Goal: Task Accomplishment & Management: Use online tool/utility

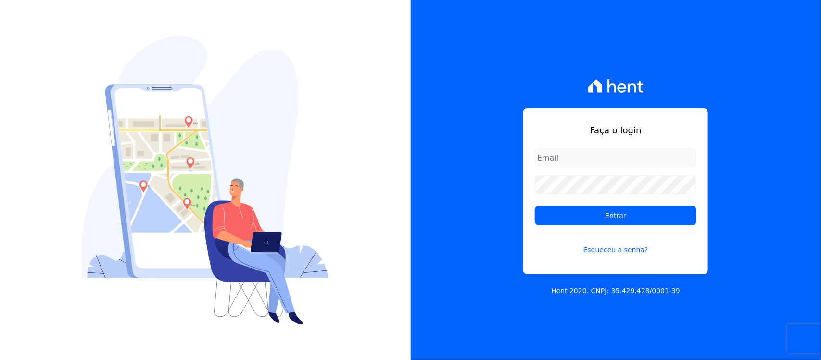
type input "[PERSON_NAME][EMAIL_ADDRESS][PERSON_NAME][DOMAIN_NAME]"
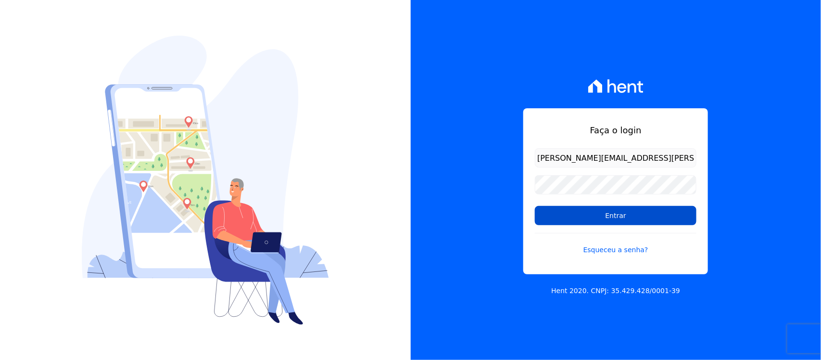
click at [587, 219] on input "Entrar" at bounding box center [616, 215] width 162 height 19
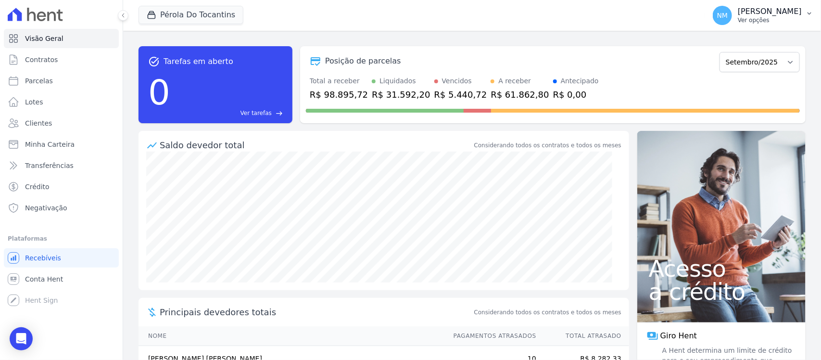
click at [809, 17] on button "NM [PERSON_NAME] Ver opções" at bounding box center [763, 15] width 116 height 27
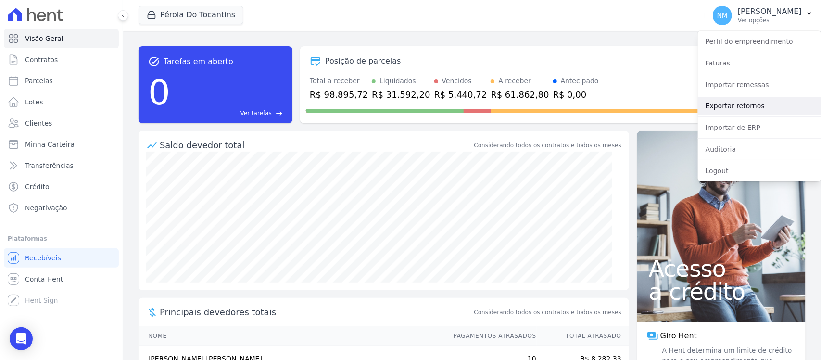
click at [743, 105] on link "Exportar retornos" at bounding box center [759, 105] width 123 height 17
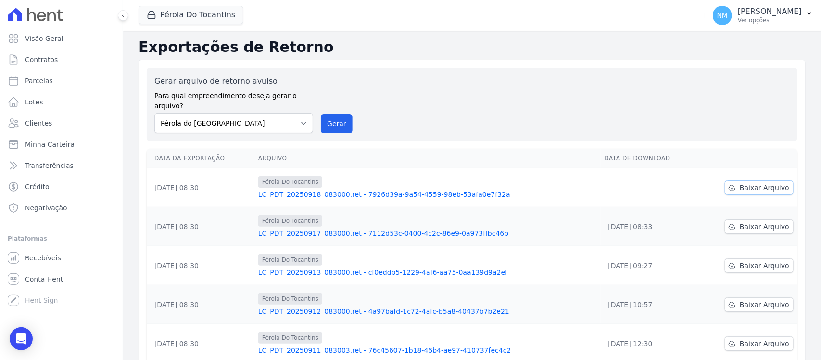
click at [763, 183] on span "Baixar Arquivo" at bounding box center [764, 188] width 50 height 10
click at [202, 17] on button "Pérola Do Tocantins" at bounding box center [190, 15] width 105 height 18
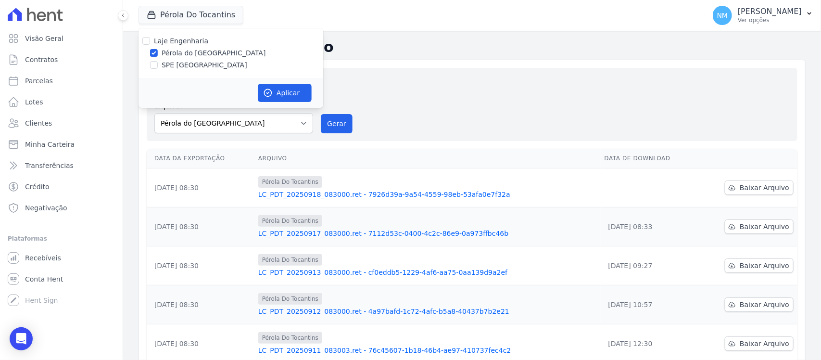
click at [166, 60] on label "SPE Montenegro" at bounding box center [205, 65] width 86 height 10
click at [158, 61] on input "SPE Montenegro" at bounding box center [154, 65] width 8 height 8
checkbox input "true"
click at [169, 53] on label "Pérola do Tocantins" at bounding box center [214, 53] width 104 height 10
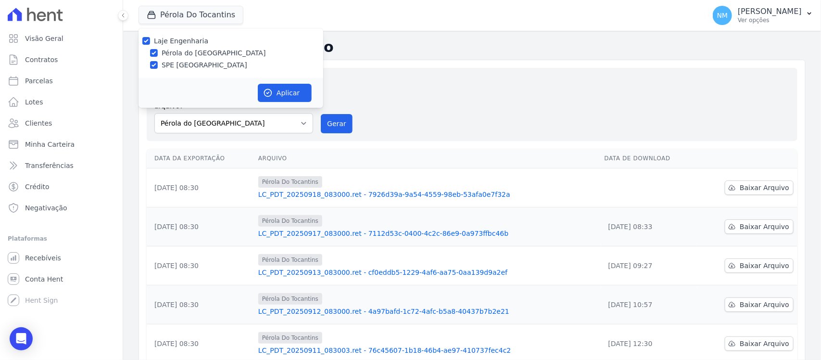
click at [158, 53] on input "Pérola do Tocantins" at bounding box center [154, 53] width 8 height 8
checkbox input "false"
click at [281, 92] on button "Aplicar" at bounding box center [285, 93] width 54 height 18
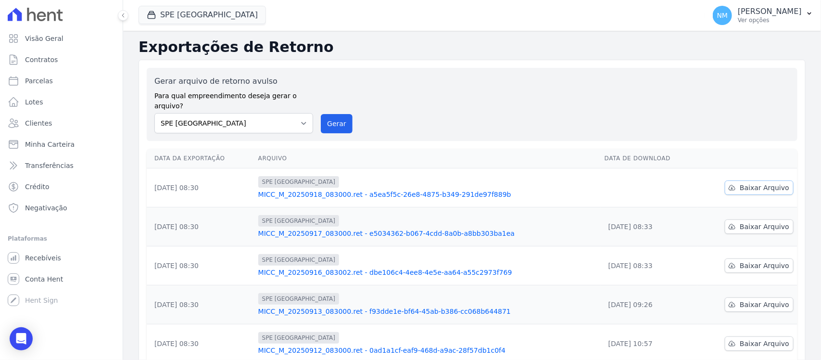
click at [744, 183] on link "Baixar Arquivo" at bounding box center [759, 187] width 69 height 14
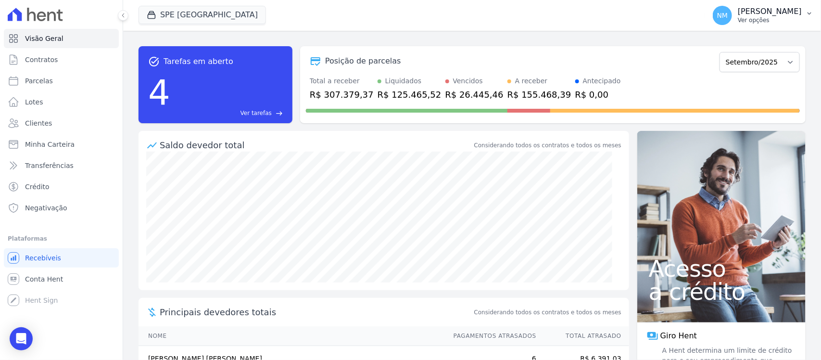
click at [801, 16] on p "[PERSON_NAME]" at bounding box center [770, 12] width 64 height 10
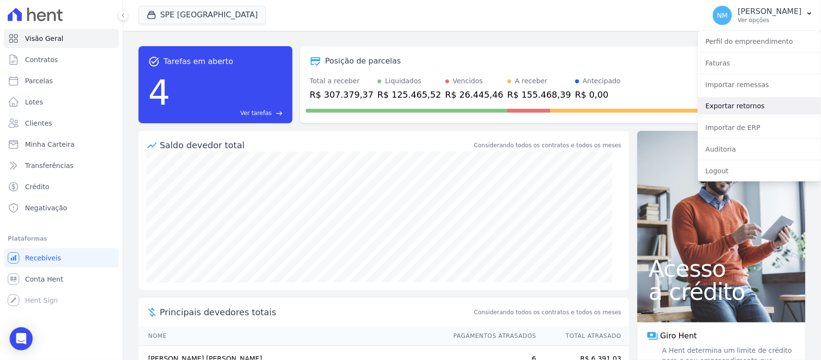
drag, startPoint x: 736, startPoint y: 104, endPoint x: 686, endPoint y: 122, distance: 52.6
click at [734, 106] on link "Exportar retornos" at bounding box center [759, 105] width 123 height 17
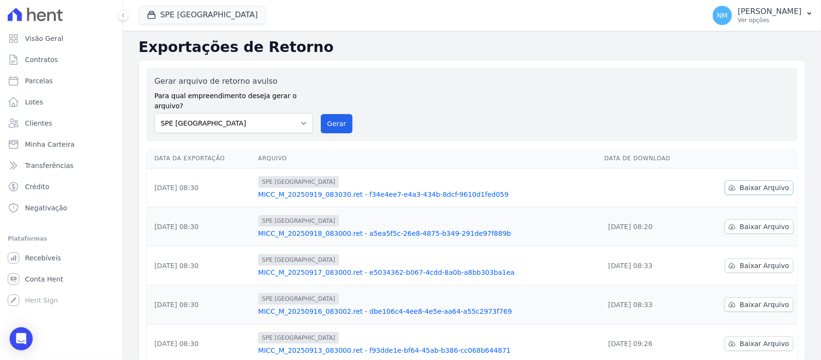
click at [739, 183] on span "Baixar Arquivo" at bounding box center [764, 188] width 50 height 10
click at [204, 23] on button "SPE Montenegro" at bounding box center [201, 15] width 127 height 18
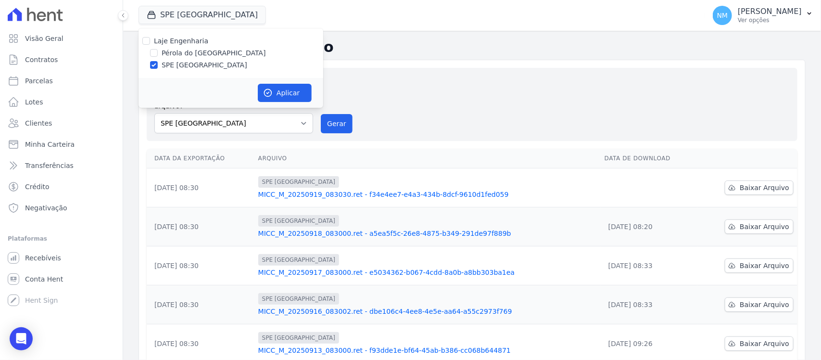
click at [195, 48] on label "Pérola do Tocantins" at bounding box center [214, 53] width 104 height 10
click at [158, 49] on input "Pérola do Tocantins" at bounding box center [154, 53] width 8 height 8
checkbox input "true"
click at [188, 61] on label "SPE Montenegro" at bounding box center [205, 65] width 86 height 10
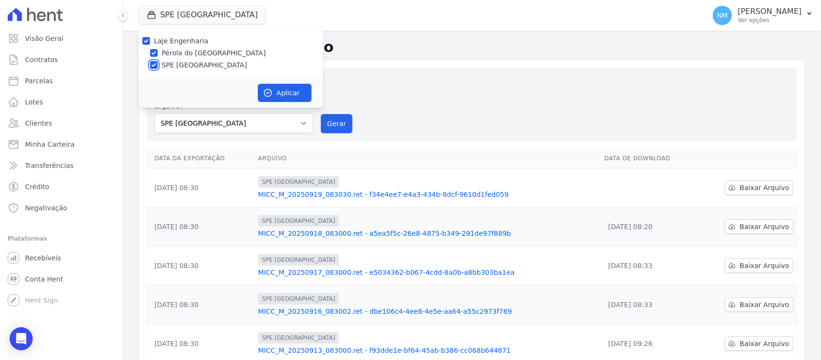
click at [158, 61] on input "SPE Montenegro" at bounding box center [154, 65] width 8 height 8
checkbox input "false"
drag, startPoint x: 281, startPoint y: 89, endPoint x: 401, endPoint y: 102, distance: 120.8
click at [287, 89] on button "Aplicar" at bounding box center [285, 93] width 54 height 18
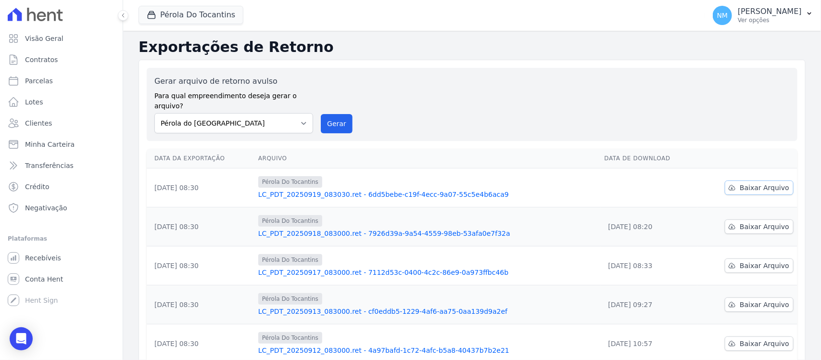
click at [754, 183] on span "Baixar Arquivo" at bounding box center [764, 188] width 50 height 10
select select "168bdd06-a3dd-4988-b5a9-b0a7c7bf8968"
click at [169, 15] on button "Pérola Do Tocantins" at bounding box center [190, 15] width 105 height 18
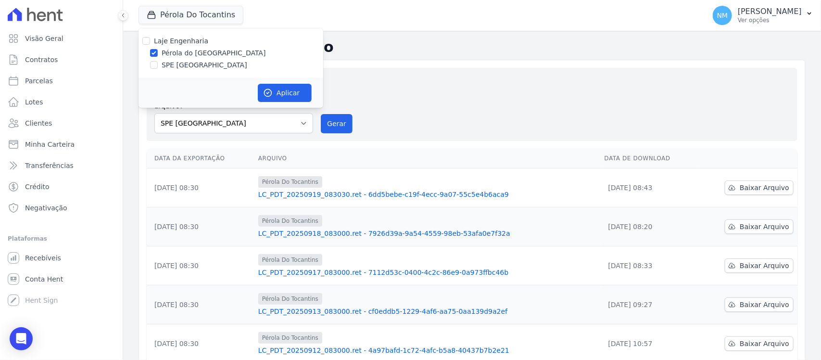
click at [183, 70] on label "SPE [GEOGRAPHIC_DATA]" at bounding box center [205, 65] width 86 height 10
click at [158, 69] on input "SPE [GEOGRAPHIC_DATA]" at bounding box center [154, 65] width 8 height 8
click at [183, 70] on label "SPE Montenegro" at bounding box center [205, 65] width 86 height 10
click at [158, 69] on input "SPE Montenegro" at bounding box center [154, 65] width 8 height 8
checkbox input "false"
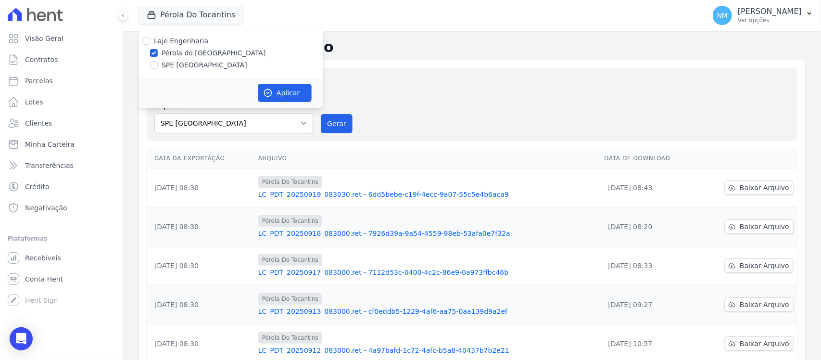
checkbox input "false"
click at [187, 56] on label "Pérola do Tocantins" at bounding box center [214, 53] width 104 height 10
click at [158, 56] on input "Pérola do Tocantins" at bounding box center [154, 53] width 8 height 8
checkbox input "false"
click at [152, 68] on input "SPE Montenegro" at bounding box center [154, 65] width 8 height 8
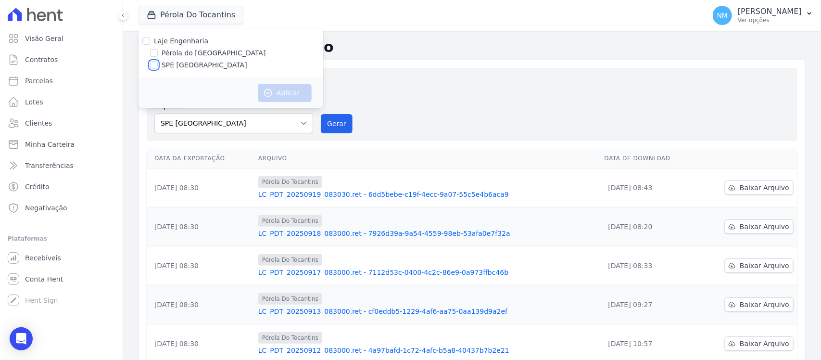
checkbox input "true"
click at [293, 94] on button "Aplicar" at bounding box center [285, 93] width 54 height 18
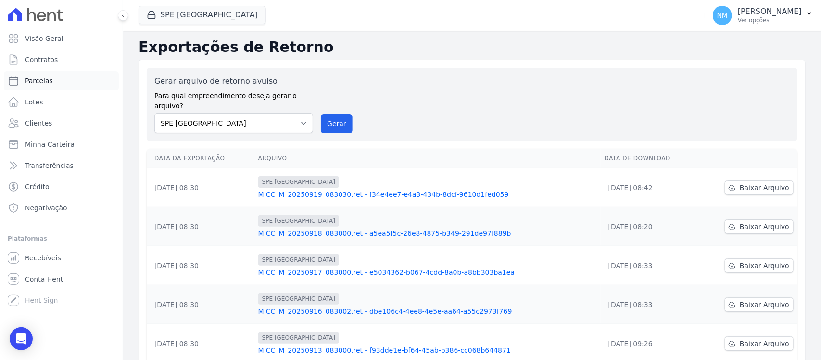
click at [51, 74] on link "Parcelas" at bounding box center [61, 80] width 115 height 19
select select
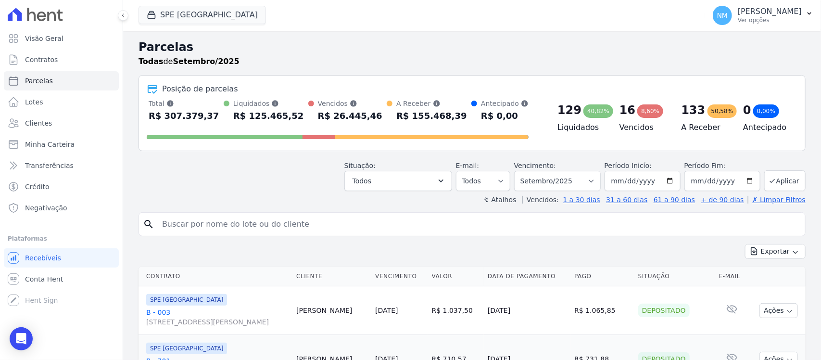
click at [190, 230] on input "search" at bounding box center [478, 223] width 645 height 19
type input "JONATHAN"
select select
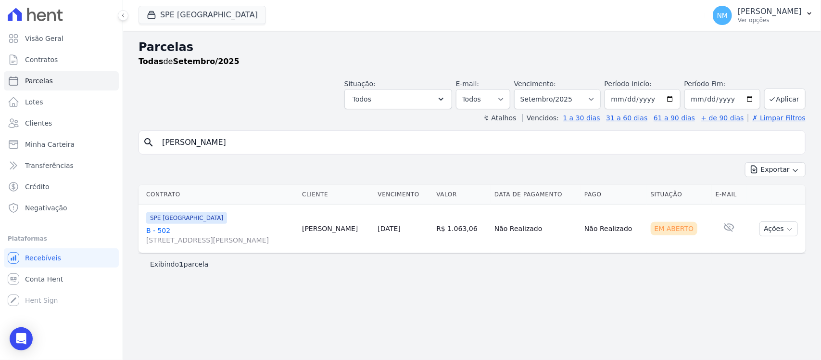
click at [160, 230] on link "B - 502 Travessa Francisco Caldeira Castelo Branco, 2256, sala A, São Brás" at bounding box center [220, 234] width 148 height 19
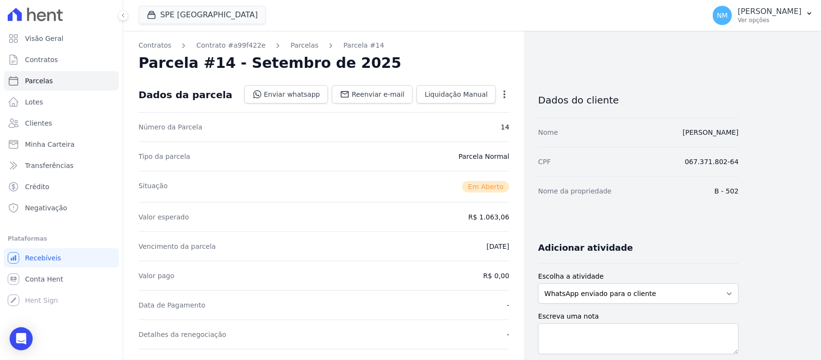
drag, startPoint x: 294, startPoint y: 46, endPoint x: 303, endPoint y: 53, distance: 11.9
click at [294, 46] on link "Parcelas" at bounding box center [304, 45] width 28 height 10
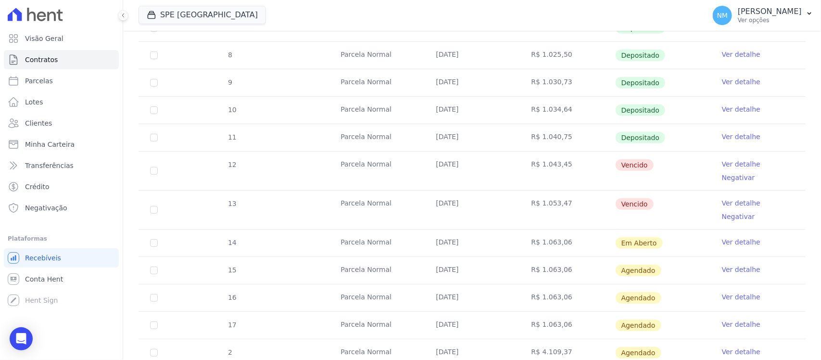
scroll to position [240, 0]
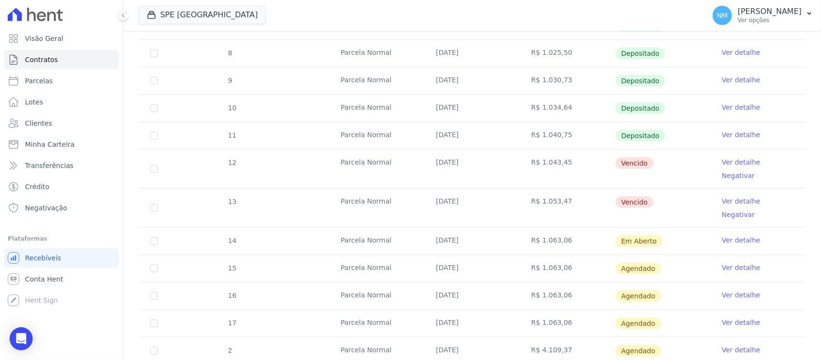
click at [722, 161] on link "Ver detalhe" at bounding box center [741, 162] width 38 height 10
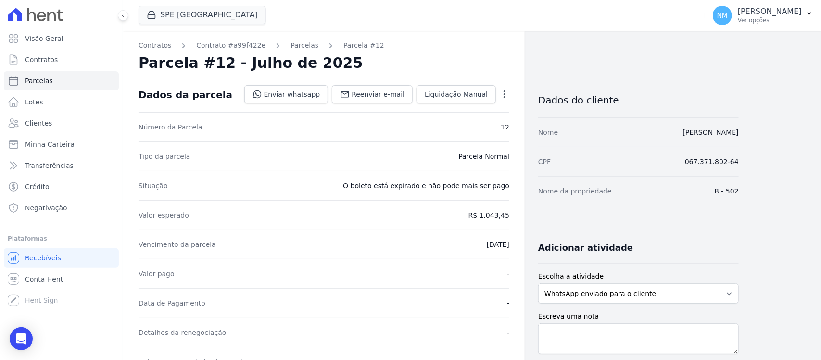
click at [500, 96] on icon "button" at bounding box center [505, 94] width 10 height 10
click at [479, 125] on link "Cancelar Cobrança" at bounding box center [463, 124] width 85 height 17
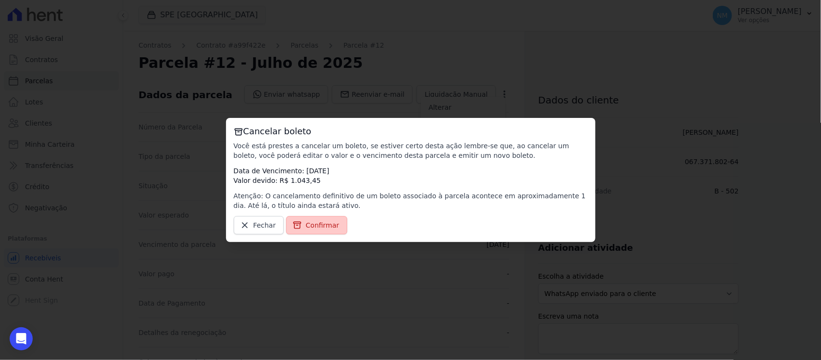
click at [335, 224] on link "Confirmar" at bounding box center [317, 225] width 62 height 18
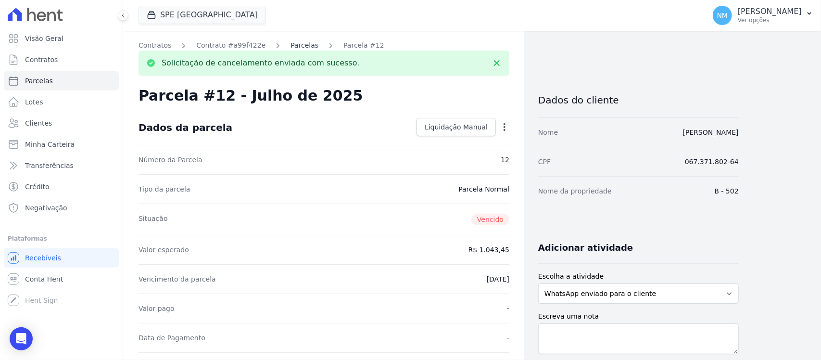
click at [297, 44] on link "Parcelas" at bounding box center [304, 45] width 28 height 10
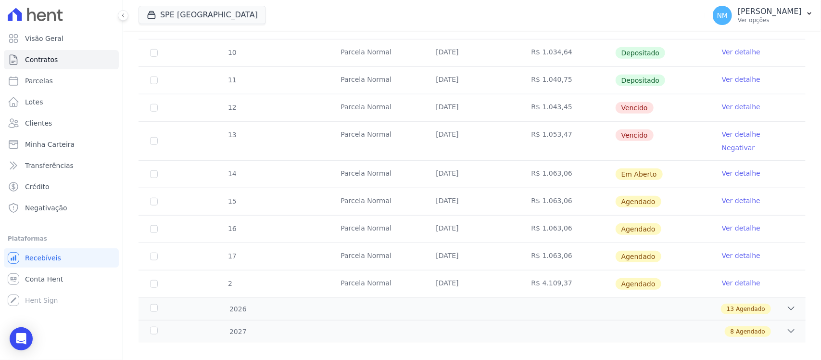
scroll to position [297, 0]
click at [724, 135] on link "Ver detalhe" at bounding box center [741, 133] width 38 height 10
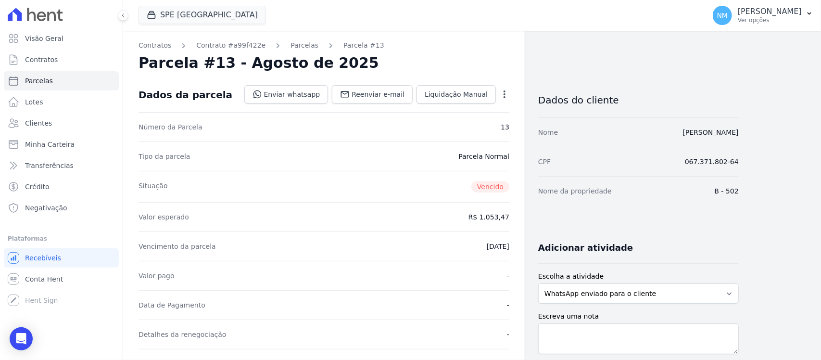
click at [504, 96] on icon "button" at bounding box center [504, 94] width 2 height 8
click at [482, 124] on link "Cancelar Cobrança" at bounding box center [463, 124] width 85 height 17
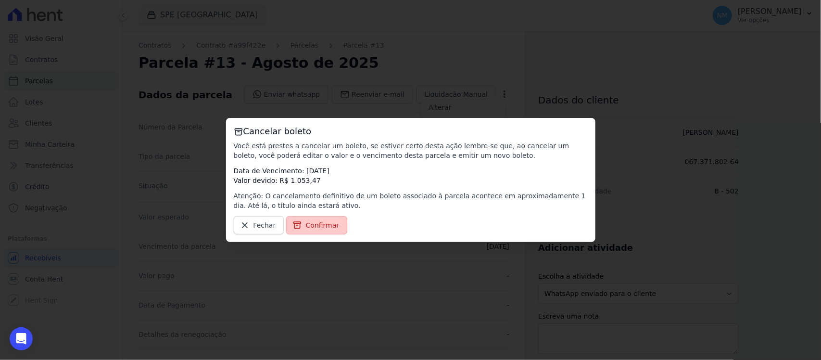
drag, startPoint x: 316, startPoint y: 227, endPoint x: 384, endPoint y: 228, distance: 67.8
click at [316, 227] on span "Confirmar" at bounding box center [323, 225] width 34 height 10
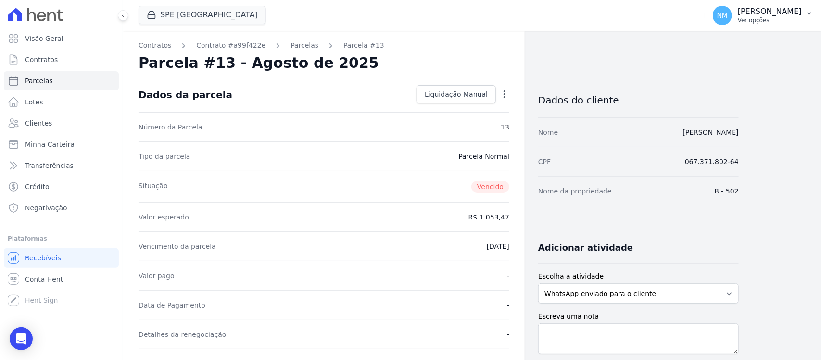
click at [802, 11] on button "NM Nilda Moura Ver opções" at bounding box center [763, 15] width 116 height 27
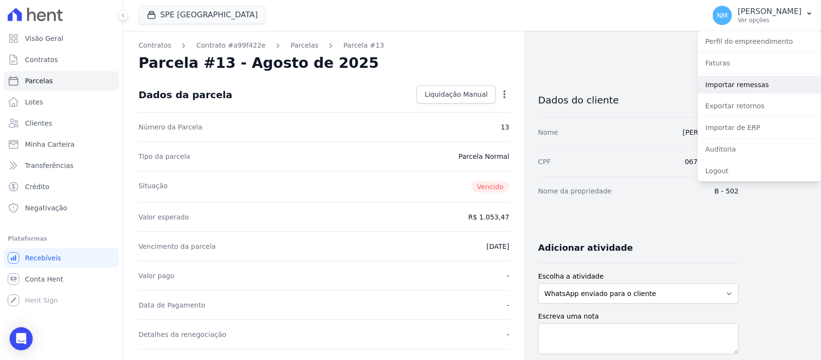
click at [737, 84] on link "Importar remessas" at bounding box center [759, 84] width 123 height 17
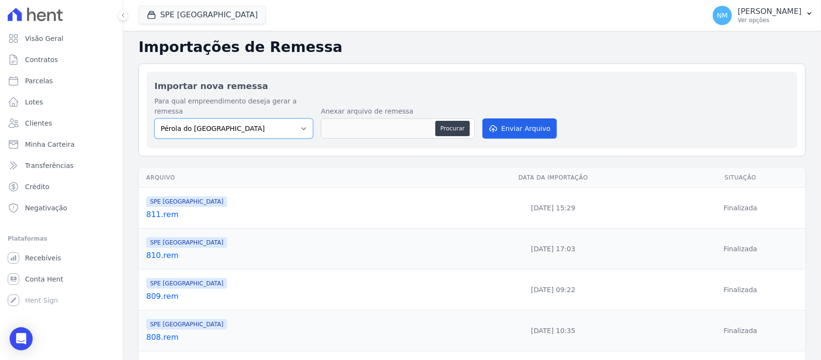
drag, startPoint x: 304, startPoint y: 119, endPoint x: 299, endPoint y: 121, distance: 5.4
click at [303, 119] on select "Pérola do Tocantins SPE Montenegro" at bounding box center [233, 128] width 159 height 20
select select "168bdd06-a3dd-4988-b5a9-b0a7c7bf8968"
click at [154, 118] on select "Pérola do Tocantins SPE Montenegro" at bounding box center [233, 128] width 159 height 20
click at [450, 121] on button "Procurar" at bounding box center [452, 128] width 35 height 15
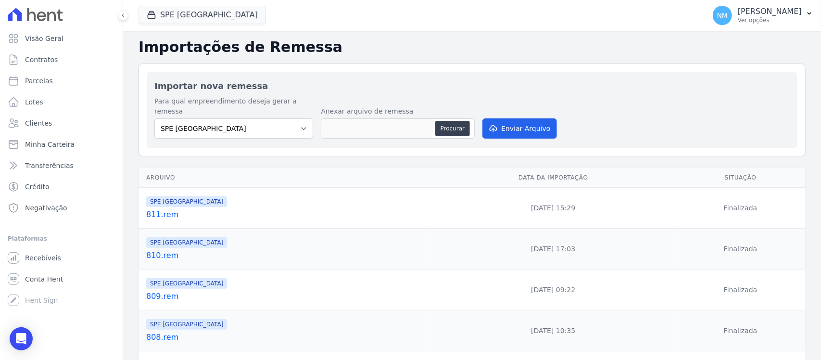
type input "812.rem"
click at [523, 119] on button "Enviar Arquivo" at bounding box center [519, 128] width 74 height 20
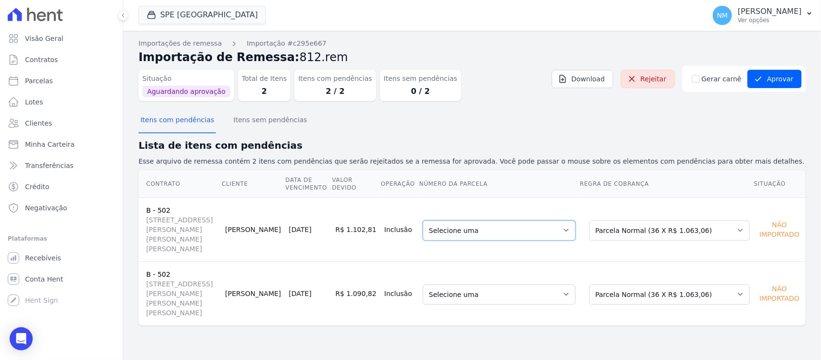
click at [575, 225] on select "Selecione uma 12 - 30/07/2025 - R$ 1.043,45 - Vencido 13 - 30/08/2025 - R$ 1.05…" at bounding box center [499, 230] width 153 height 20
click at [575, 284] on select "Selecione uma 12 - 30/07/2025 - R$ 1.043,45 - Vencido 13 - 30/08/2025 - R$ 1.05…" at bounding box center [499, 294] width 153 height 20
click at [789, 78] on button "Aprovar" at bounding box center [774, 79] width 54 height 18
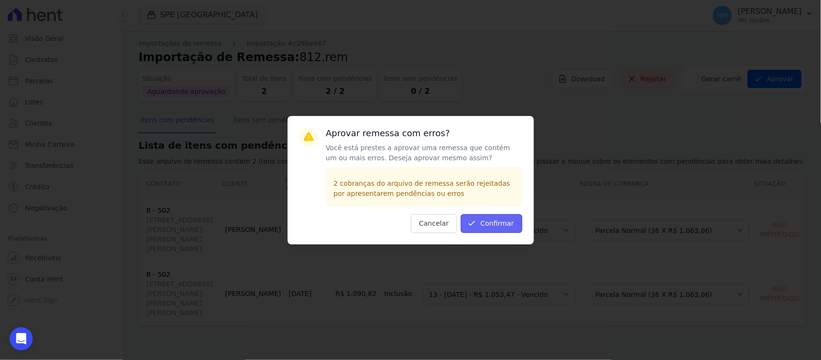
click at [495, 223] on button "Confirmar" at bounding box center [492, 223] width 62 height 19
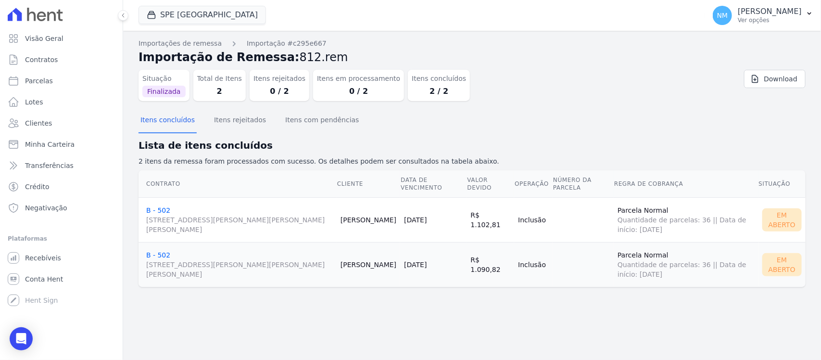
click at [158, 206] on link "B - 502 Travessa Francisco Caldeira Castelo Branco, 2256, sala A, São Brás" at bounding box center [239, 220] width 187 height 28
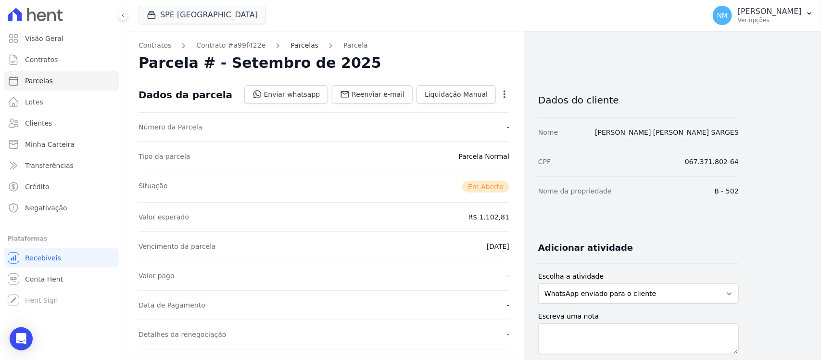
click at [290, 45] on link "Parcelas" at bounding box center [304, 45] width 28 height 10
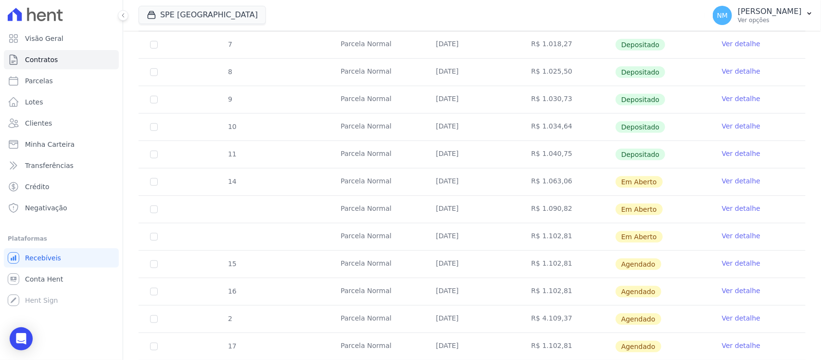
scroll to position [240, 0]
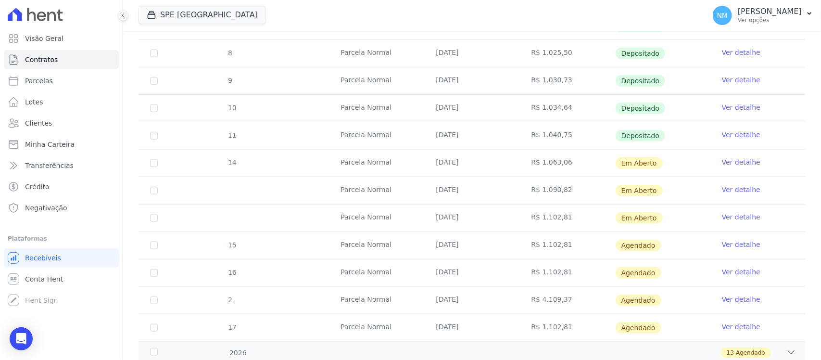
drag, startPoint x: 723, startPoint y: 161, endPoint x: 479, endPoint y: 164, distance: 243.3
click at [722, 161] on link "Ver detalhe" at bounding box center [741, 162] width 38 height 10
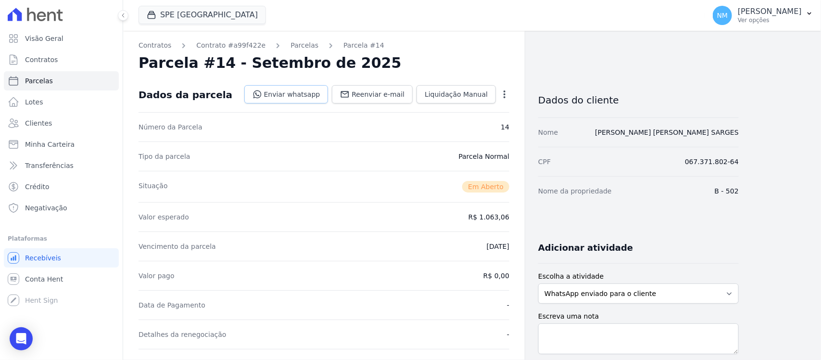
click at [308, 94] on link "Enviar whatsapp" at bounding box center [286, 94] width 84 height 18
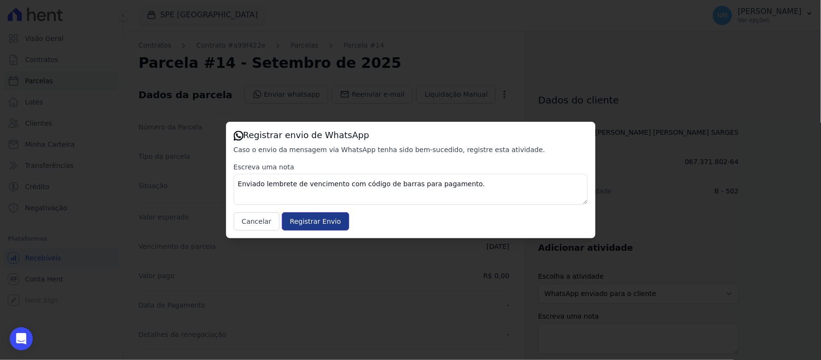
click at [321, 222] on input "Registrar Envio" at bounding box center [315, 221] width 67 height 18
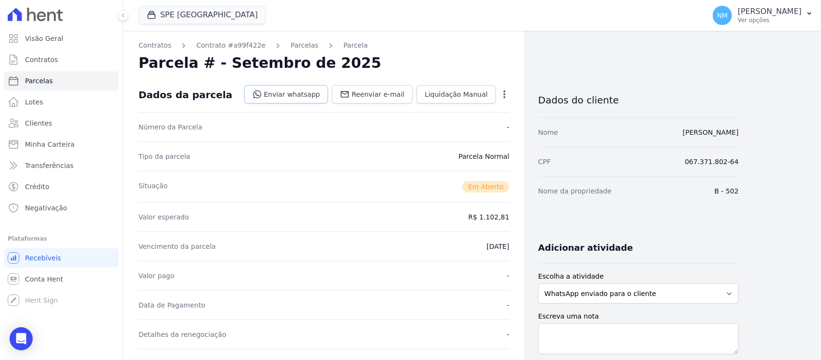
click at [300, 90] on link "Enviar whatsapp" at bounding box center [286, 94] width 84 height 18
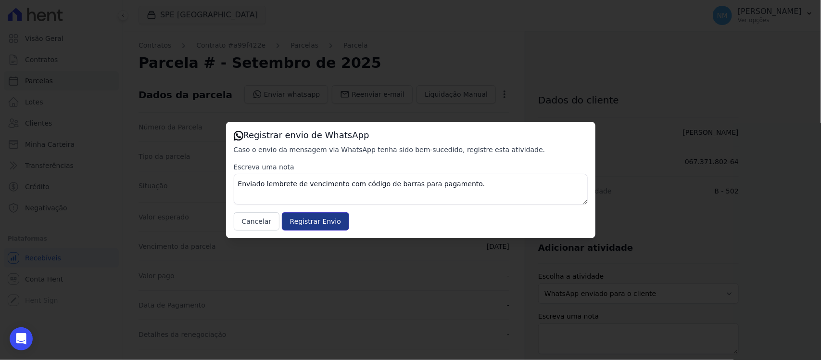
click at [313, 220] on input "Registrar Envio" at bounding box center [315, 221] width 67 height 18
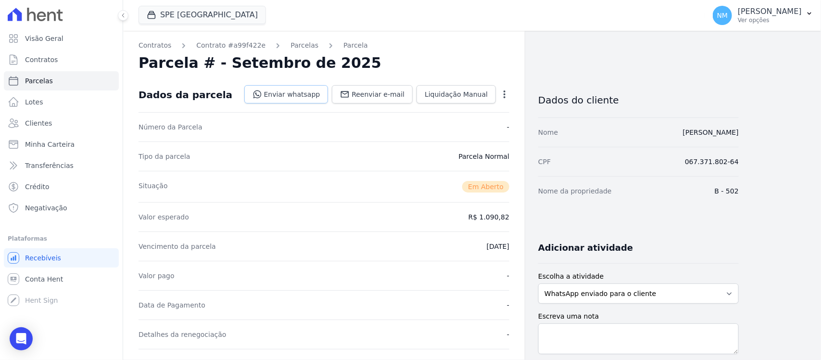
click at [293, 90] on link "Enviar whatsapp" at bounding box center [286, 94] width 84 height 18
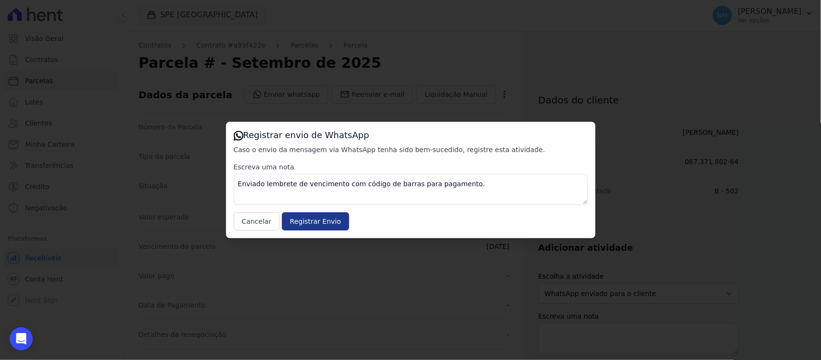
click at [320, 218] on input "Registrar Envio" at bounding box center [315, 221] width 67 height 18
click at [320, 222] on input "Registrar Envio" at bounding box center [315, 221] width 67 height 18
